Goal: Task Accomplishment & Management: Use online tool/utility

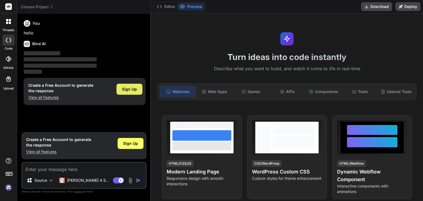
click at [132, 88] on span "Sign Up" at bounding box center [129, 89] width 15 height 6
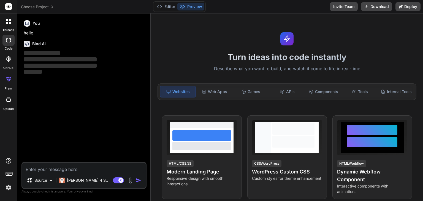
click at [70, 167] on textarea at bounding box center [83, 168] width 123 height 10
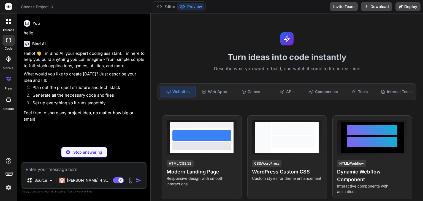
type textarea "x"
type textarea "c"
type textarea "x"
type textarea "cr"
type textarea "x"
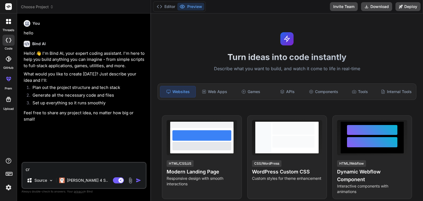
type textarea "cre"
type textarea "x"
type textarea "crea"
type textarea "x"
type textarea "cream"
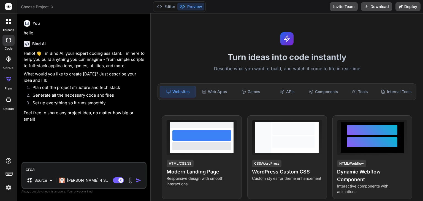
type textarea "x"
type textarea "creame"
type textarea "x"
type textarea "creame"
type textarea "x"
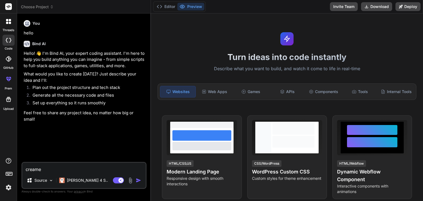
type textarea "creame u"
type textarea "x"
type textarea "creame un"
type textarea "x"
type textarea "creame una"
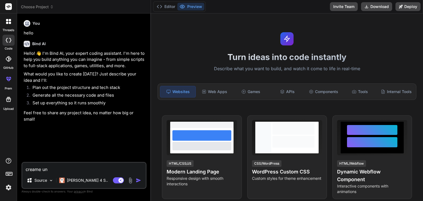
type textarea "x"
type textarea "creame una"
type textarea "x"
type textarea "creame una w"
type textarea "x"
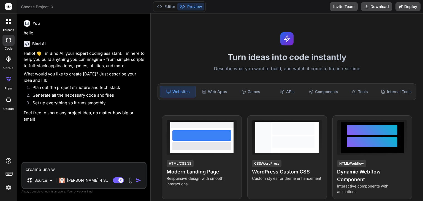
type textarea "creame una we"
type textarea "x"
type textarea "creame una web"
type textarea "x"
type textarea "creame una web"
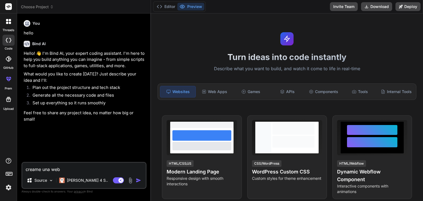
type textarea "x"
type textarea "creame una web d"
type textarea "x"
type textarea "creame una web de"
type textarea "x"
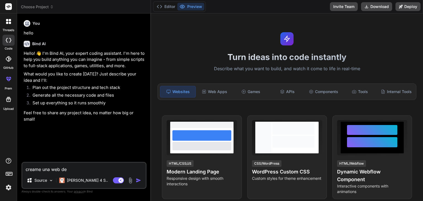
type textarea "creame una web de"
type textarea "x"
type textarea "creame una web de u"
type textarea "x"
type textarea "creame una web de un"
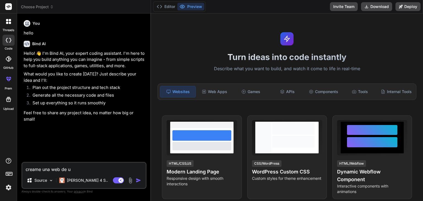
type textarea "x"
type textarea "creame una web de una"
type textarea "x"
type textarea "creame una web de una"
type textarea "x"
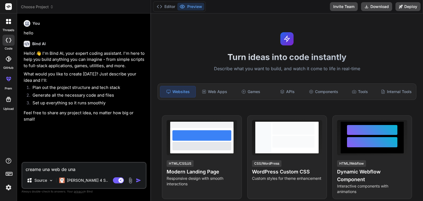
type textarea "creame una web de una e"
type textarea "x"
type textarea "creame una web de una em"
type textarea "x"
type textarea "creame una web de una emp"
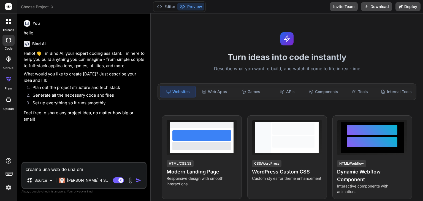
type textarea "x"
type textarea "creame una web de una empr"
type textarea "x"
type textarea "creame una web de una empre"
type textarea "x"
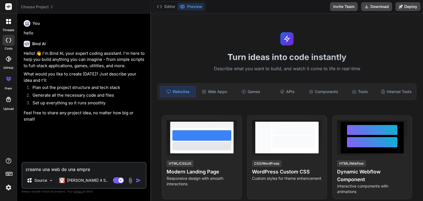
type textarea "creame una web de una empres"
type textarea "x"
type textarea "creame una web de una empresa"
type textarea "x"
type textarea "creame una web de una empresa"
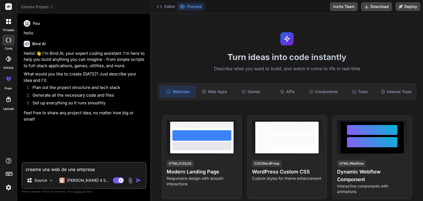
type textarea "x"
type textarea "creame una web de una empresa p"
type textarea "x"
type textarea "creame una web de una empresa pa"
type textarea "x"
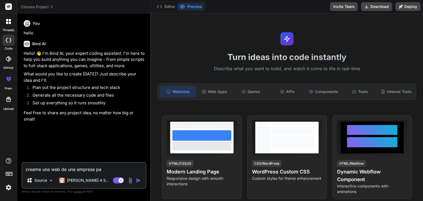
type textarea "creame una web de una empresa pae"
type textarea "x"
type textarea "creame una web de una empresa pa"
type textarea "x"
type textarea "creame una web de una empresa par"
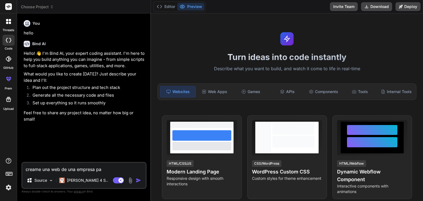
type textarea "x"
type textarea "creame una web de una empresa pare"
type textarea "x"
type textarea "creame una web de una empresa parec"
type textarea "x"
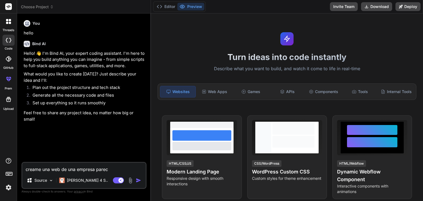
type textarea "creame una web de una empresa pareci"
type textarea "x"
type textarea "creame una web de una empresa parecid"
type textarea "x"
type textarea "creame una web de una empresa parecida"
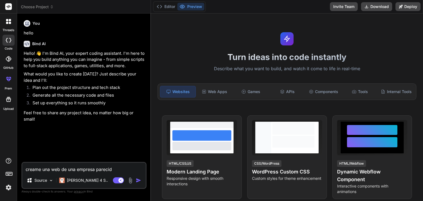
type textarea "x"
type textarea "creame una web de una empresa parecida"
type textarea "x"
type textarea "creame una web de una empresa parecida a"
type textarea "x"
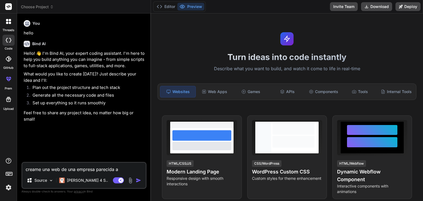
type textarea "creame una web de una empresa parecida a"
type textarea "x"
type textarea "creame una web de una empresa parecida a u"
type textarea "x"
type textarea "creame una web de una empresa parecida a"
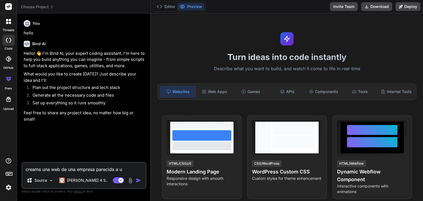
type textarea "x"
type textarea "creame una web de una empresa parecida a U"
type textarea "x"
type textarea "creame una web de una empresa parecida a Ub"
type textarea "x"
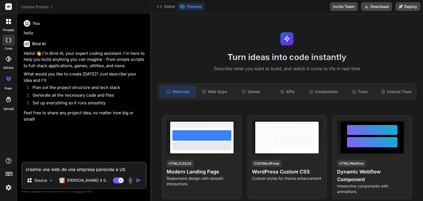
type textarea "creame una web de una empresa parecida a Ube"
type textarea "x"
type textarea "creame una web de una empresa parecida a Uber"
type textarea "x"
type textarea "creame una web de una empresa parecida a Uber,"
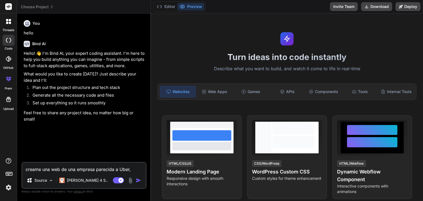
type textarea "x"
type textarea "creame una web de una empresa parecida a Uber,"
type textarea "x"
type textarea "creame una web de una empresa parecida a Uber, c"
type textarea "x"
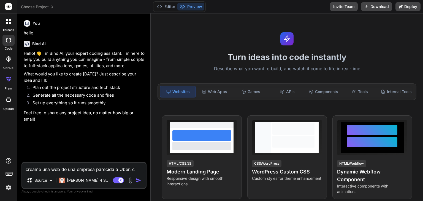
type textarea "creame una web de una empresa parecida a Uber, co"
type textarea "x"
type textarea "creame una web de una empresa parecida a Uber, con"
type textarea "x"
type textarea "creame una web de una empresa parecida a Uber, con"
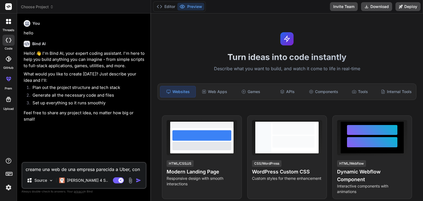
type textarea "x"
type textarea "creame una web de una empresa parecida a Uber, con t"
type textarea "x"
type textarea "creame una web de una empresa parecida a Uber, con to"
type textarea "x"
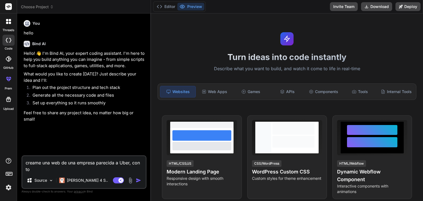
type textarea "creame una web de una empresa parecida a Uber, con tod"
type textarea "x"
type textarea "creame una web de una empresa parecida a Uber, con todo"
type textarea "x"
type textarea "creame una web de una empresa parecida a Uber, con todo"
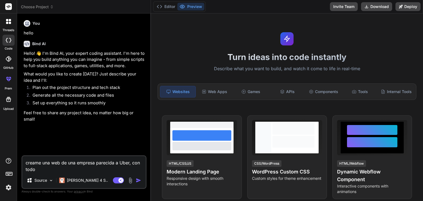
type textarea "x"
type textarea "creame una web de una empresa parecida a Uber, con todo"
type textarea "x"
type textarea "creame una web de una empresa parecida a Uber, con todo:"
type textarea "x"
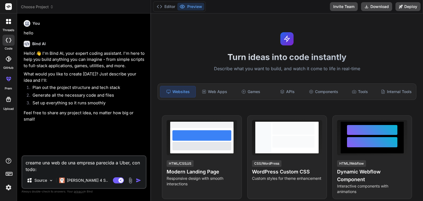
type textarea "creame una web de una empresa parecida a Uber, con todo:"
type textarea "x"
type textarea "creame una web de una empresa parecida a Uber, con todo: r"
type textarea "x"
type textarea "creame una web de una empresa parecida a Uber, con todo: re"
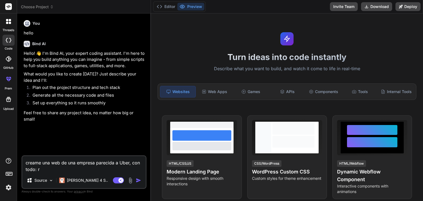
type textarea "x"
type textarea "creame una web de una empresa parecida a Uber, con todo: res"
type textarea "x"
type textarea "creame una web de una empresa parecida a Uber, con todo: rese"
type textarea "x"
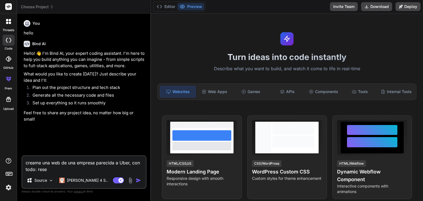
type textarea "creame una web de una empresa parecida a Uber, con todo: reser"
type textarea "x"
type textarea "creame una web de una empresa parecida a Uber, con todo: reserv"
type textarea "x"
type textarea "creame una web de una empresa parecida a Uber, con todo: reserva"
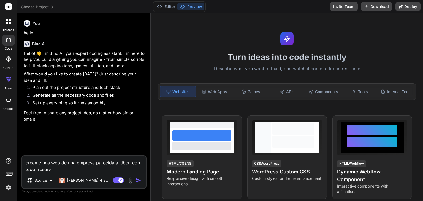
type textarea "x"
type textarea "creame una web de una empresa parecida a Uber, con todo: reservas"
type textarea "x"
type textarea "creame una web de una empresa parecida a Uber, con todo: reservas"
type textarea "x"
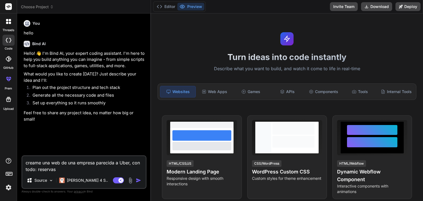
type textarea "creame una web de una empresa parecida a Uber, con todo: reservas c"
type textarea "x"
type textarea "creame una web de una empresa parecida a Uber, con todo: reservas co"
type textarea "x"
type textarea "creame una web de una empresa parecida a Uber, con todo: reservas con"
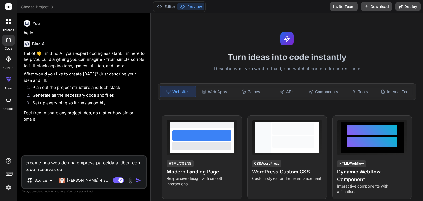
type textarea "x"
type textarea "creame una web de una empresa parecida a Uber, con todo: reservas con"
type textarea "x"
type textarea "creame una web de una empresa parecida a Uber, con todo: reservas con e"
type textarea "x"
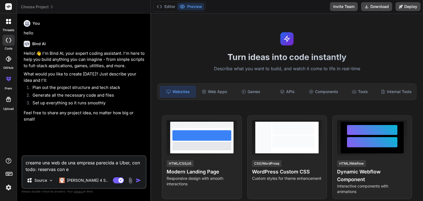
type textarea "creame una web de una empresa parecida a Uber, con todo: reservas con el"
type textarea "x"
type textarea "creame una web de una empresa parecida a Uber, con todo: reservas con el"
type textarea "x"
type textarea "creame una web de una empresa parecida a Uber, con todo: reservas con el m"
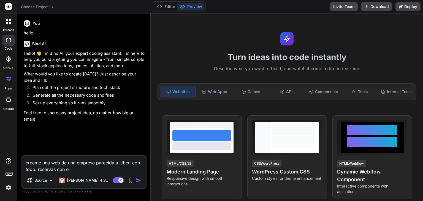
type textarea "x"
type textarea "creame una web de una empresa parecida a Uber, con todo: reservas con el ma"
type textarea "x"
type textarea "creame una web de una empresa parecida a Uber, con todo: reservas con el map"
type textarea "x"
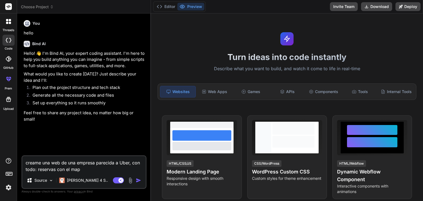
type textarea "creame una web de una empresa parecida a Uber, con todo: reservas con el mapa"
type textarea "x"
type textarea "creame una web de una empresa parecida a Uber, con todo: reservas con el mapa"
type textarea "x"
type textarea "creame una web de una empresa parecida a Uber, con todo: reservas con el mapa i"
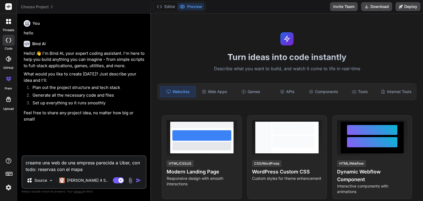
type textarea "x"
type textarea "creame una web de una empresa parecida a Uber, con todo: reservas con el mapa in"
type textarea "x"
type textarea "creame una web de una empresa parecida a Uber, con todo: reservas con el mapa i…"
type textarea "x"
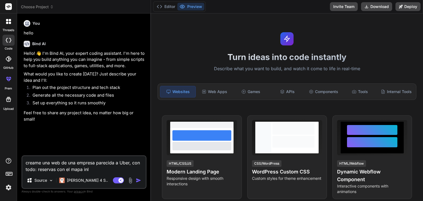
type textarea "creame una web de una empresa parecida a Uber, con todo: reservas con el mapa i…"
type textarea "x"
type textarea "creame una web de una empresa parecida a Uber, con todo: reservas con el mapa i…"
type textarea "x"
type textarea "creame una web de una empresa parecida a Uber, con todo: reservas con el mapa in"
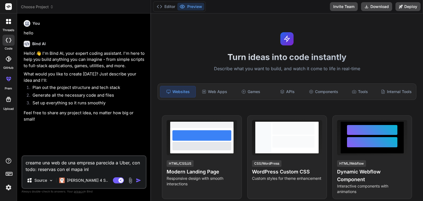
type textarea "x"
type textarea "creame una web de una empresa parecida a Uber, con todo: reservas con el mapa i…"
type textarea "x"
type textarea "creame una web de una empresa parecida a Uber, con todo: reservas con el mapa i…"
type textarea "x"
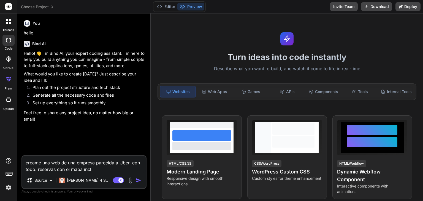
type textarea "creame una web de una empresa parecida a Uber, con todo: reservas con el mapa i…"
type textarea "x"
type textarea "creame una web de una empresa parecida a Uber, con todo: reservas con el mapa i…"
type textarea "x"
type textarea "creame una web de una empresa parecida a Uber, con todo: reservas con el mapa i…"
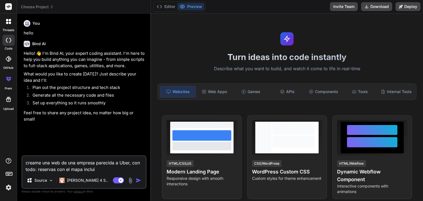
type textarea "x"
type textarea "creame una web de una empresa parecida a Uber, con todo: reservas con el mapa i…"
type textarea "x"
type textarea "creame una web de una empresa parecida a Uber, con todo: reservas con el mapa i…"
type textarea "x"
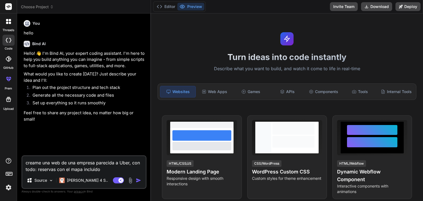
type textarea "creame una web de una empresa parecida a Uber, con todo: reservas con el mapa i…"
type textarea "x"
type textarea "creame una web de una empresa parecida a Uber, con todo: reservas con el mapa i…"
type textarea "x"
type textarea "creame una web de una empresa parecida a Uber, con todo: reservas con el mapa i…"
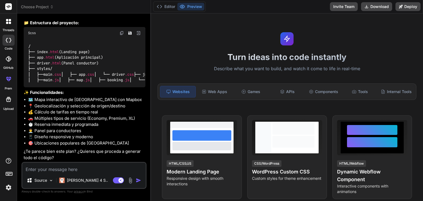
scroll to position [234, 0]
click at [85, 166] on textarea at bounding box center [83, 168] width 123 height 10
click at [140, 181] on img "button" at bounding box center [139, 181] width 6 height 6
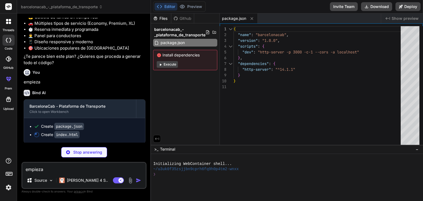
scroll to position [329, 0]
click at [67, 136] on code "index.html" at bounding box center [66, 133] width 25 height 7
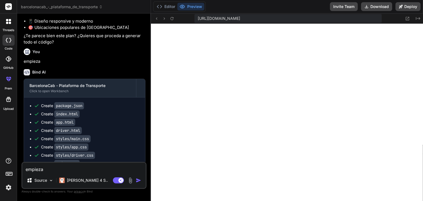
scroll to position [396, 0]
click at [80, 170] on textarea "empieza" at bounding box center [83, 168] width 123 height 10
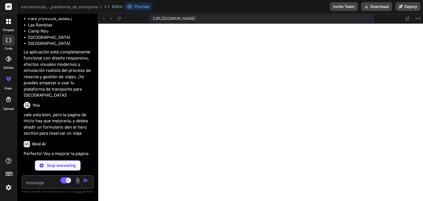
scroll to position [964, 0]
drag, startPoint x: 151, startPoint y: 37, endPoint x: 15, endPoint y: 37, distance: 135.4
click at [15, 37] on div "threads code GitHub prem Upload barcelonacab_-_plataforma_de_transporte Created…" at bounding box center [211, 100] width 423 height 201
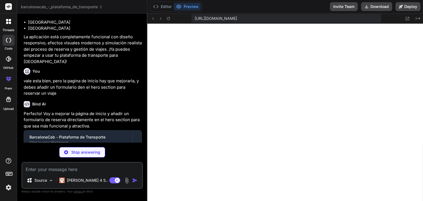
scroll to position [738, 0]
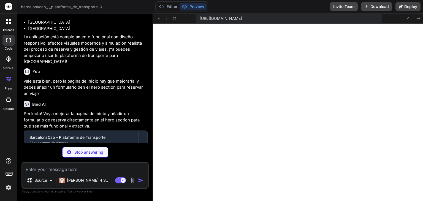
drag, startPoint x: 97, startPoint y: 41, endPoint x: 142, endPoint y: 53, distance: 45.8
click at [142, 53] on div "Bind AI Web Search Created with Pixso. Code Generator You hello Bind AI Hello! …" at bounding box center [85, 106] width 136 height 187
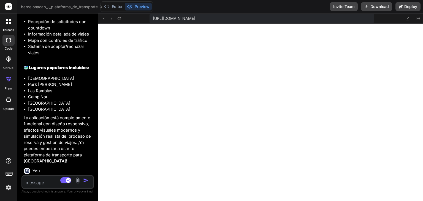
scroll to position [1022, 0]
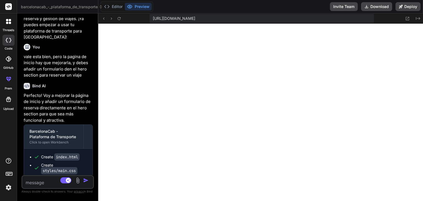
drag, startPoint x: 152, startPoint y: 36, endPoint x: 4, endPoint y: 32, distance: 148.7
click at [0, 34] on div "threads code GitHub prem Upload barcelonacab_-_plataforma_de_transporte Created…" at bounding box center [211, 100] width 423 height 201
click at [419, 19] on icon at bounding box center [418, 18] width 4 height 3
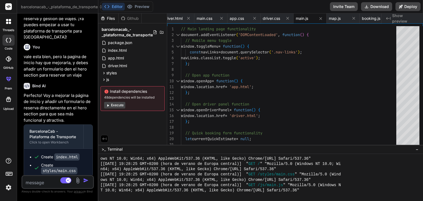
click at [411, 18] on span "Show preview" at bounding box center [405, 18] width 26 height 11
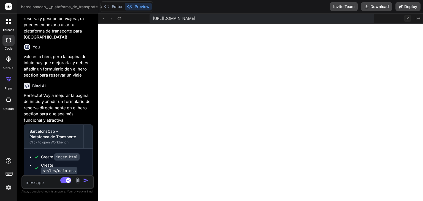
click at [405, 17] on button at bounding box center [407, 18] width 7 height 7
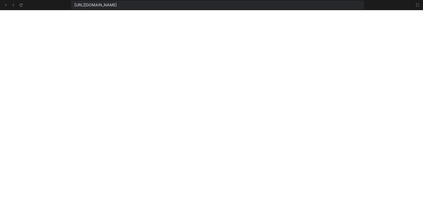
scroll to position [787, 0]
click at [419, 4] on icon at bounding box center [417, 5] width 4 height 4
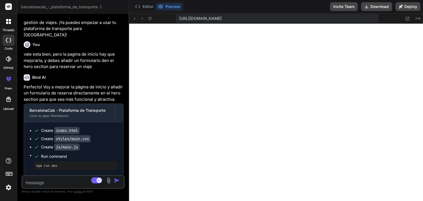
scroll to position [833, 0]
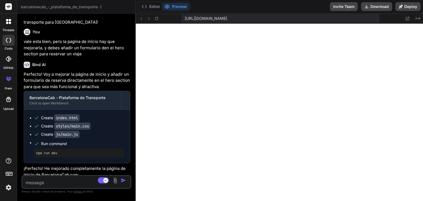
drag, startPoint x: 98, startPoint y: 40, endPoint x: 124, endPoint y: 46, distance: 26.5
click at [124, 46] on div "Bind AI Web Search Created with Pixso. Code Generator You hello Bind AI Hello! …" at bounding box center [76, 106] width 119 height 187
click at [41, 181] on textarea at bounding box center [67, 181] width 90 height 10
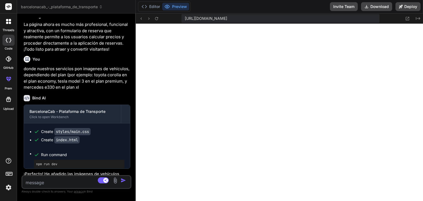
scroll to position [1009, 0]
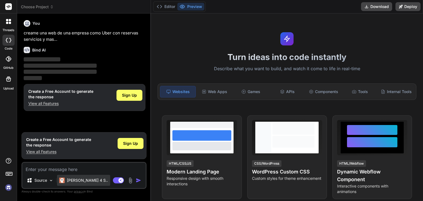
click at [77, 181] on p "[PERSON_NAME] 4 S.." at bounding box center [87, 181] width 41 height 6
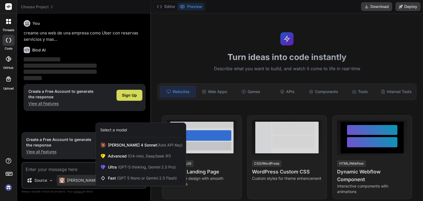
click at [76, 181] on div at bounding box center [211, 100] width 423 height 201
type textarea "x"
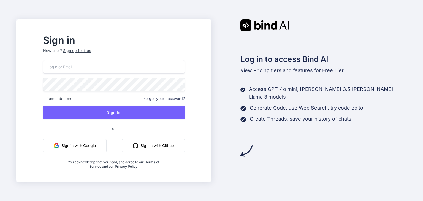
click at [107, 143] on button "Sign in with Google" at bounding box center [75, 145] width 64 height 13
